Goal: Task Accomplishment & Management: Complete application form

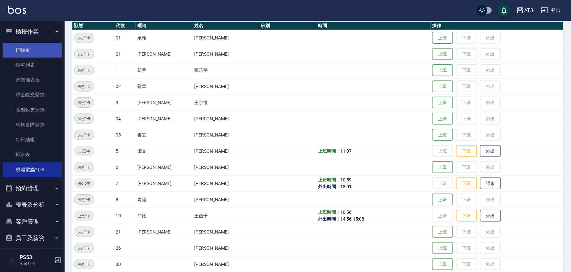
scroll to position [72, 0]
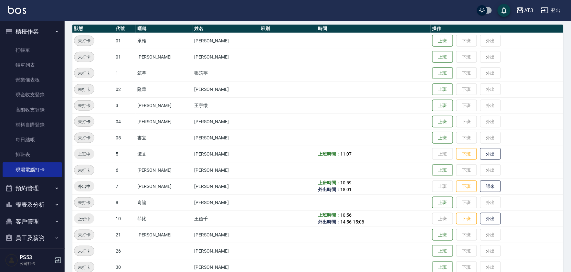
drag, startPoint x: 27, startPoint y: 47, endPoint x: 372, endPoint y: 73, distance: 345.3
click at [28, 47] on link "打帳單" at bounding box center [32, 50] width 59 height 15
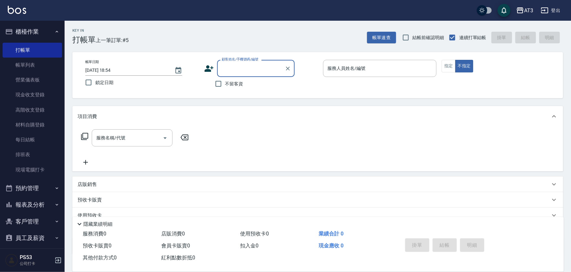
click at [259, 68] on input "顧客姓名/手機號碼/編號" at bounding box center [251, 68] width 62 height 11
type input "[PERSON_NAME]/0912245208/671026"
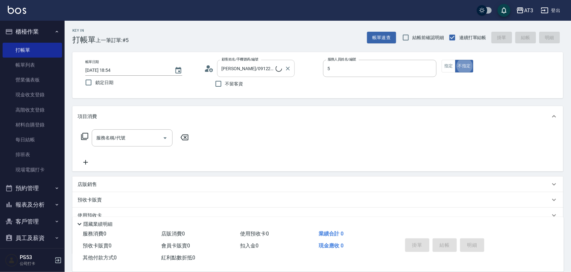
type input "淑文-5"
type button "false"
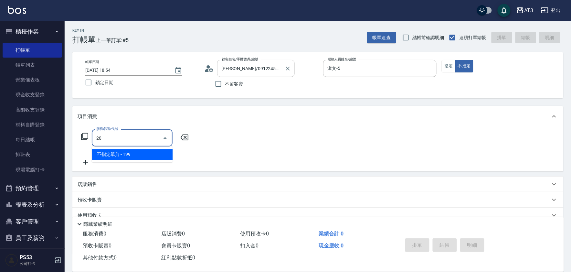
type input "2"
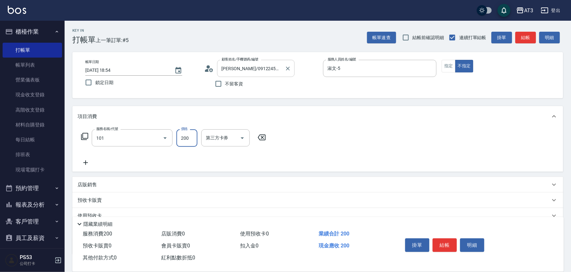
type input "洗髮(101)"
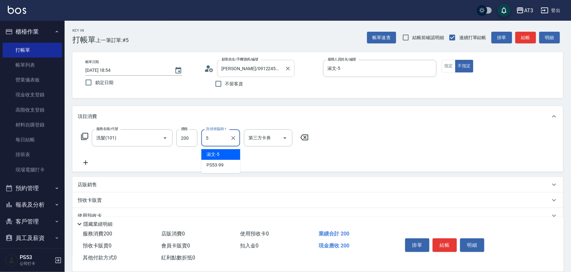
type input "淑文-5"
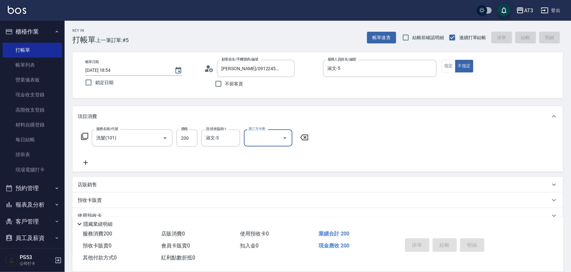
type input "[DATE] 18:55"
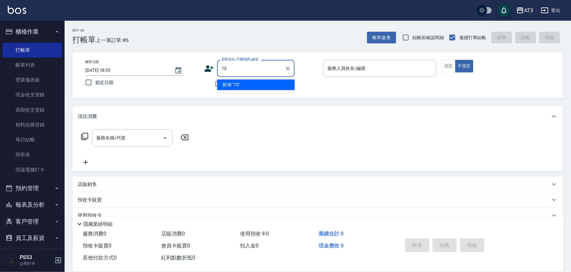
type input "7"
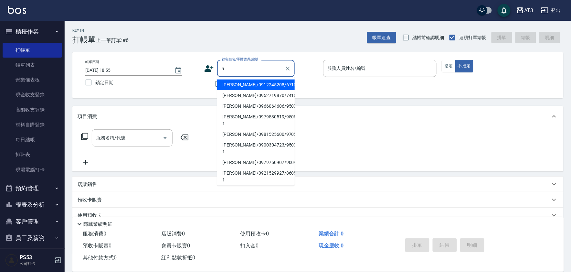
type input "5"
type input "[PERSON_NAME]/0912245208/671026"
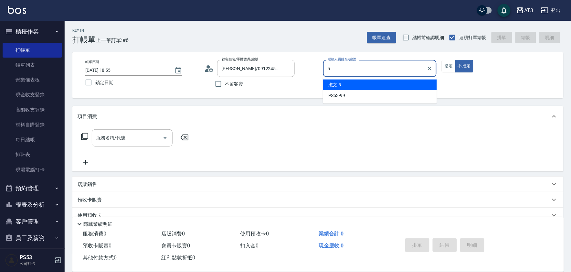
type input "淑文-5"
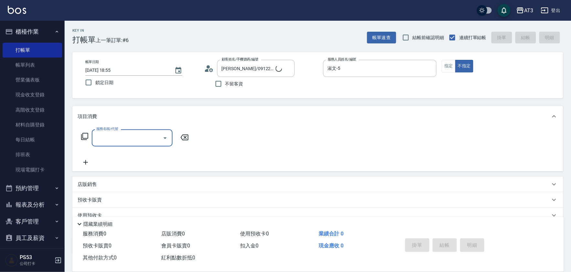
type input "5/0902352118/5"
click at [43, 165] on link "現場電腦打卡" at bounding box center [32, 169] width 59 height 15
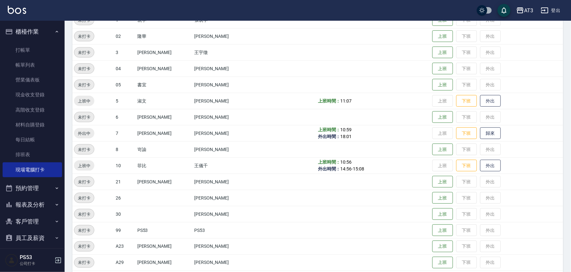
scroll to position [144, 0]
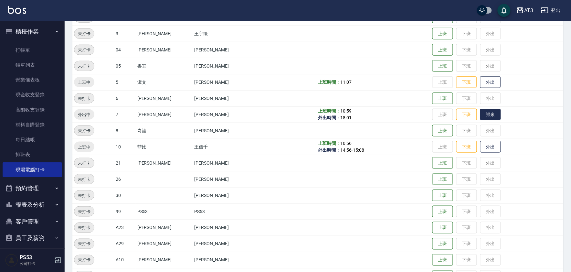
click at [480, 117] on button "歸來" at bounding box center [490, 114] width 21 height 11
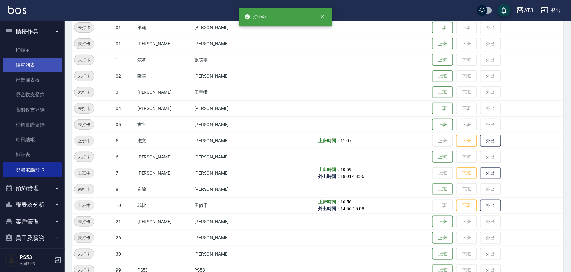
scroll to position [0, 0]
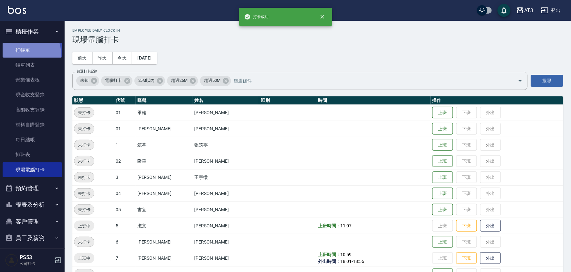
click at [24, 53] on link "打帳單" at bounding box center [32, 50] width 59 height 15
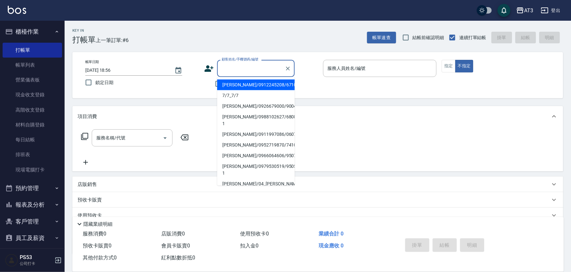
click at [249, 70] on input "顧客姓名/手機號碼/編號" at bounding box center [251, 68] width 62 height 11
type input "5"
type input "[PERSON_NAME]/0912245208/671026"
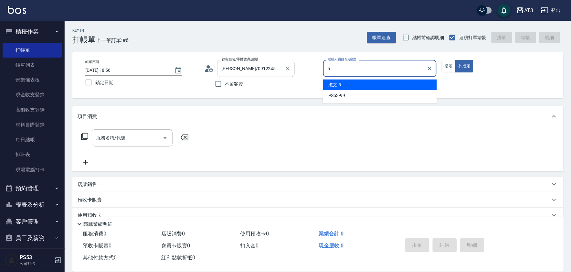
type input "淑文-5"
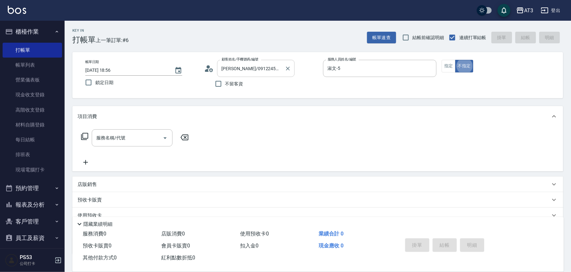
type button "false"
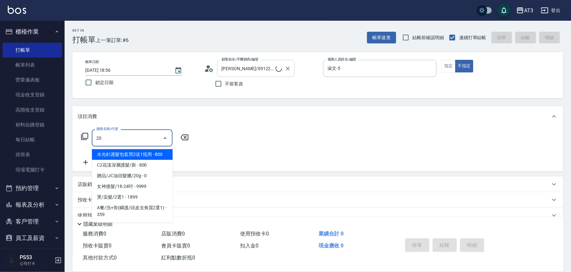
type input "202"
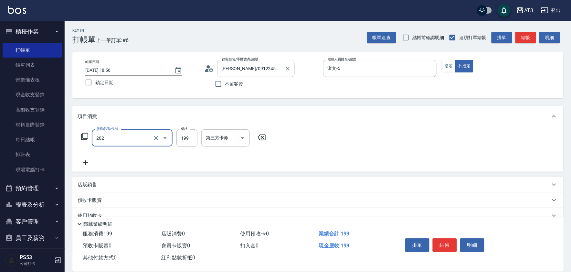
type input "5/0902352118/5"
type input "不指定單剪(202)"
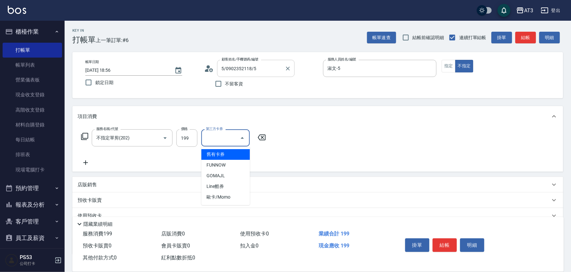
type input "舊有卡券"
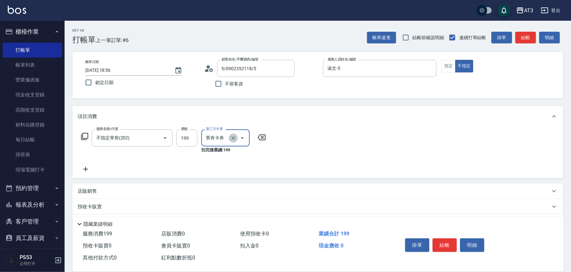
click at [232, 138] on icon "Clear" at bounding box center [233, 138] width 6 height 6
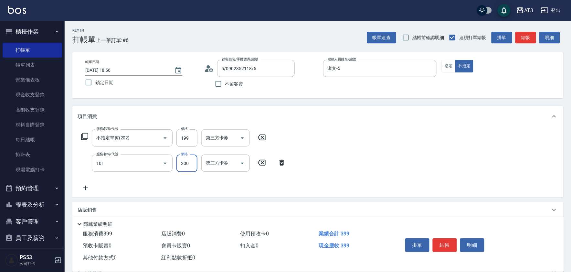
type input "洗髮(101)"
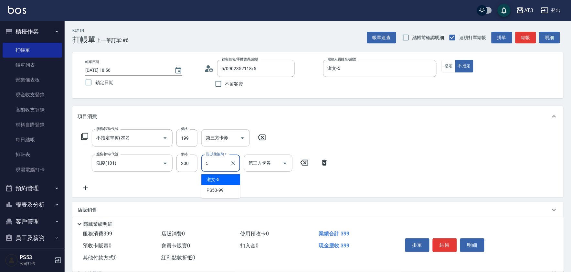
type input "淑文-5"
